Goal: Navigation & Orientation: Understand site structure

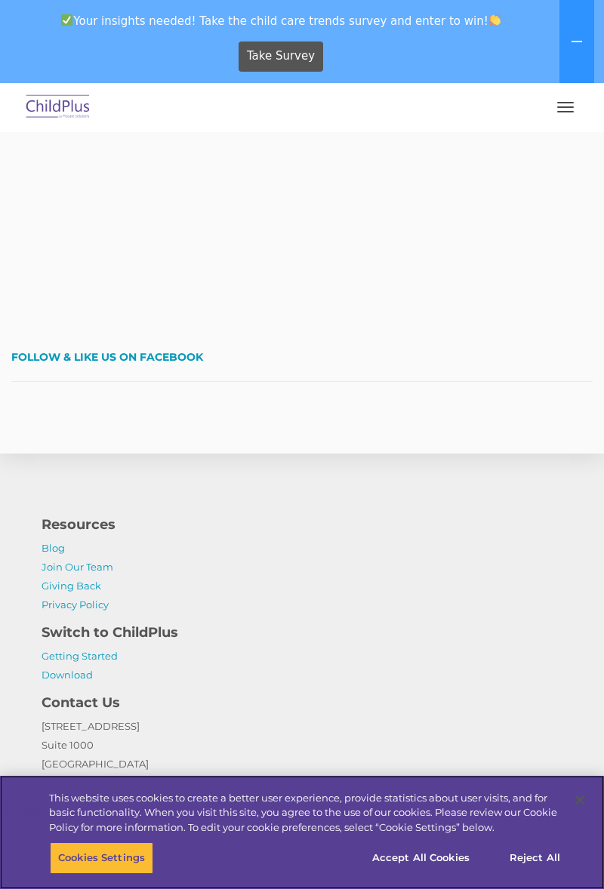
scroll to position [3544, 0]
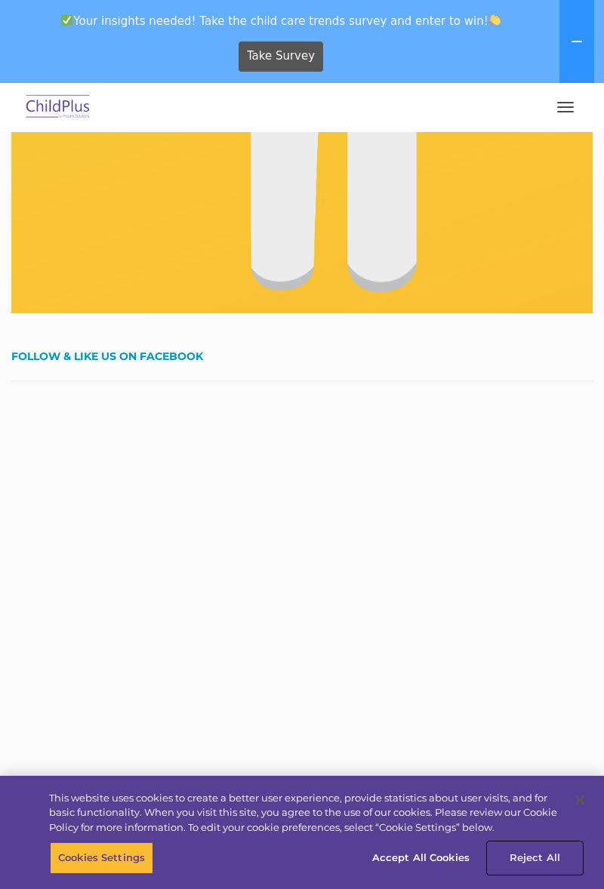
click at [543, 874] on button "Reject All" at bounding box center [534, 858] width 94 height 32
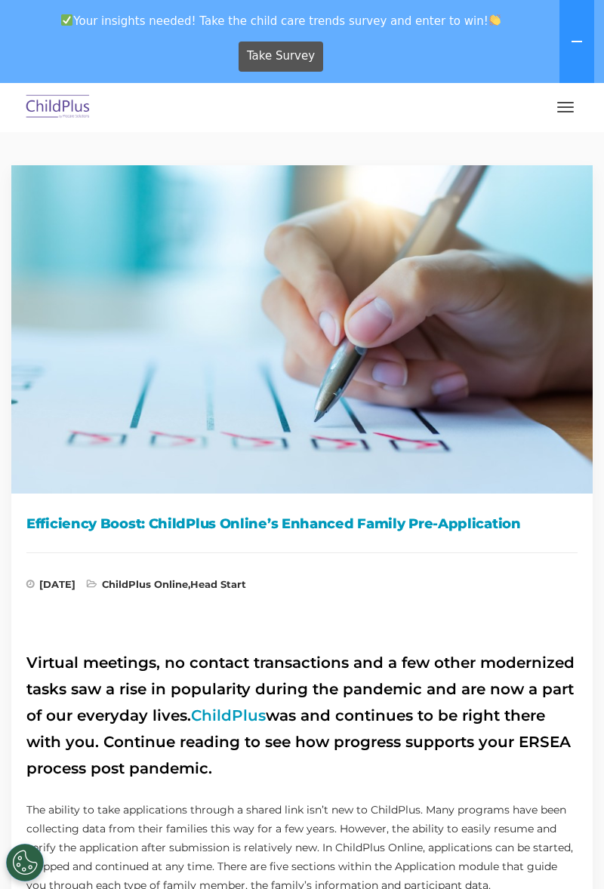
scroll to position [0, 0]
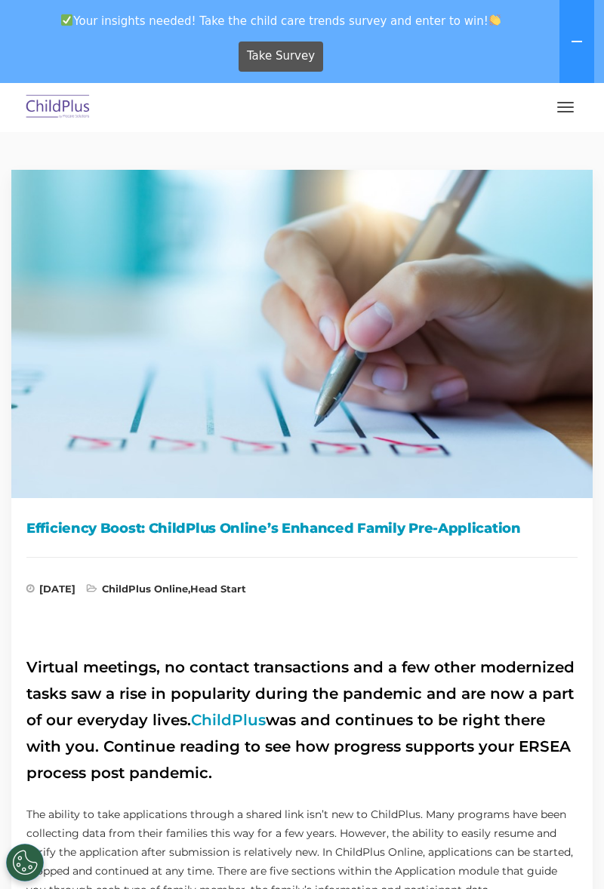
click at [555, 101] on button "button" at bounding box center [565, 107] width 32 height 24
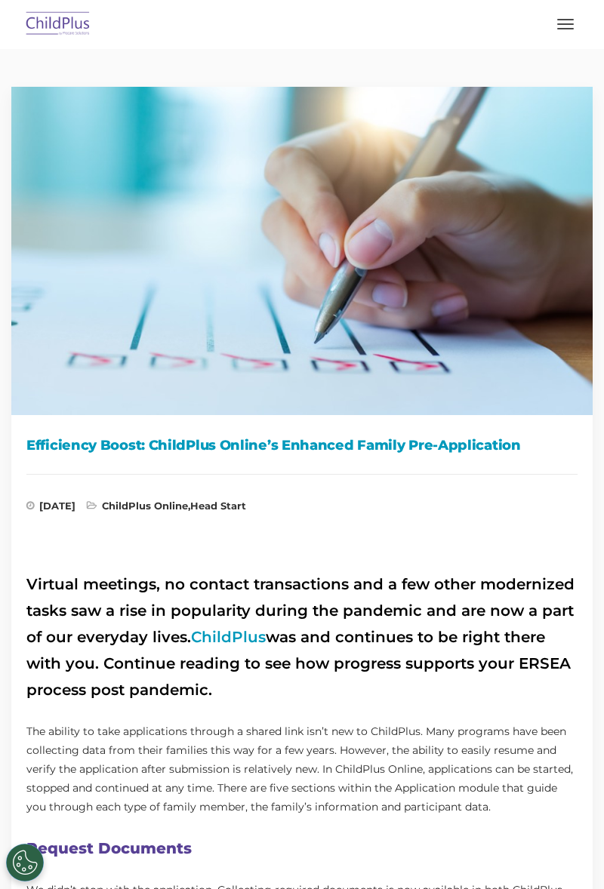
click at [564, 29] on button at bounding box center [576, 17] width 35 height 35
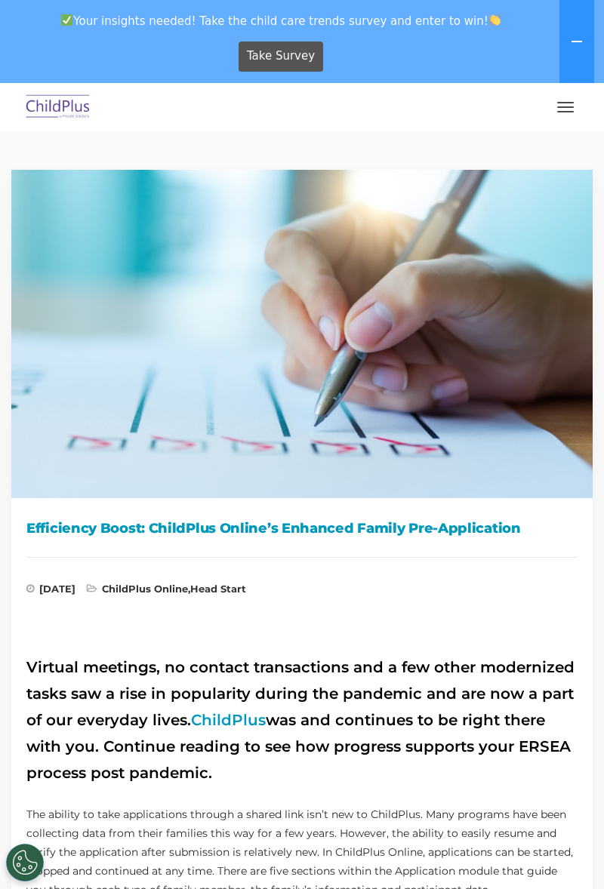
click at [565, 109] on button "button" at bounding box center [565, 107] width 32 height 24
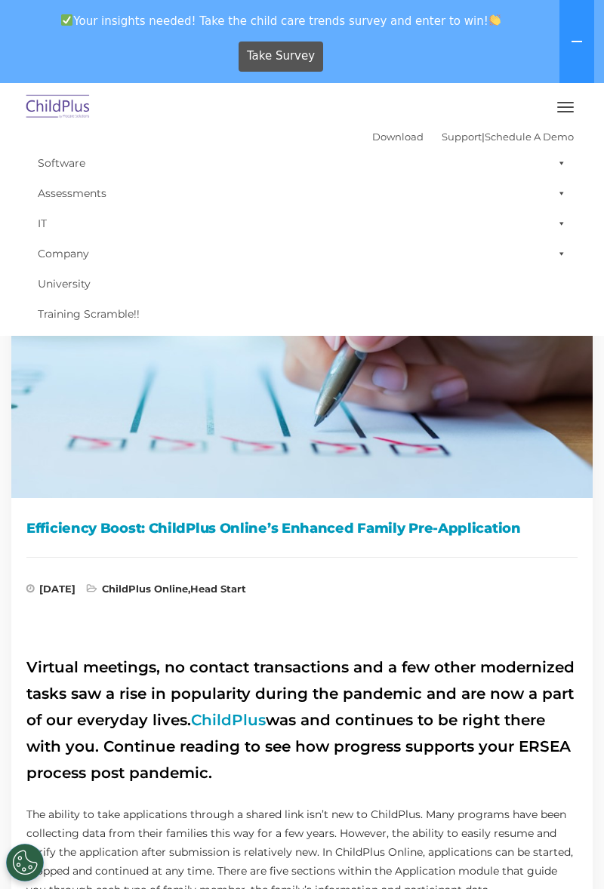
click at [379, 152] on link "Software" at bounding box center [301, 163] width 543 height 30
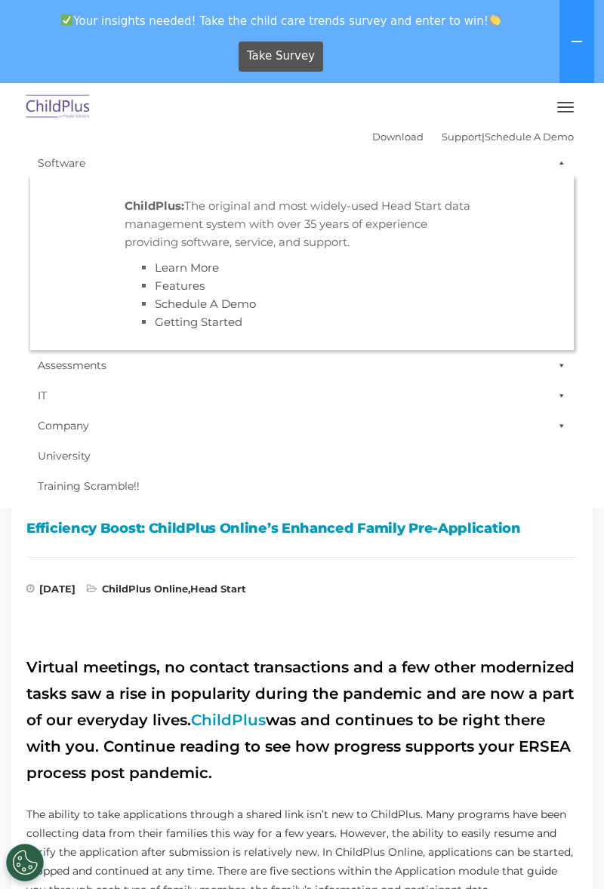
click at [478, 425] on link "Company" at bounding box center [301, 425] width 543 height 30
